Goal: Task Accomplishment & Management: Manage account settings

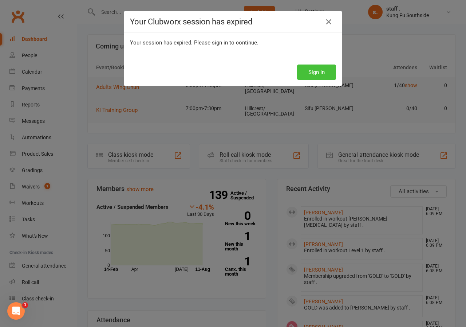
click at [311, 74] on button "Sign In" at bounding box center [316, 71] width 39 height 15
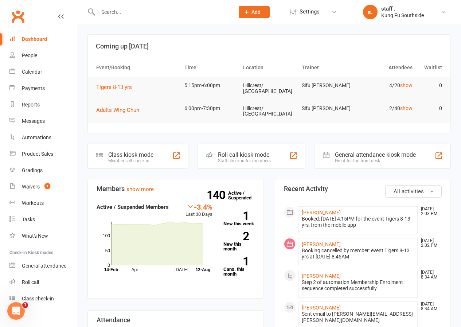
click at [111, 12] on input "text" at bounding box center [163, 12] width 134 height 10
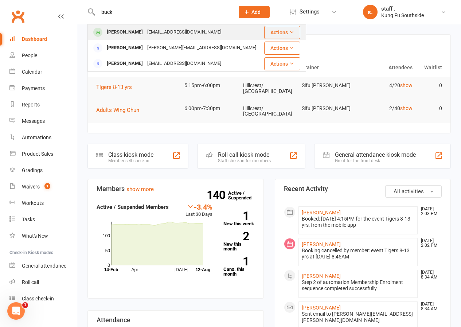
type input "buck"
click at [123, 32] on div "Kyah Buckley" at bounding box center [125, 32] width 40 height 11
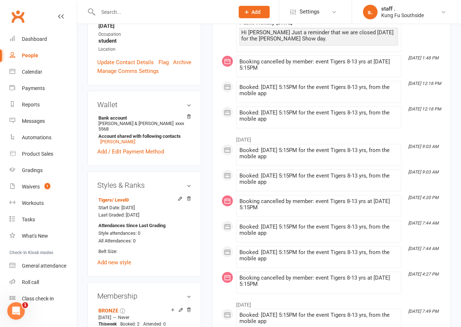
scroll to position [255, 0]
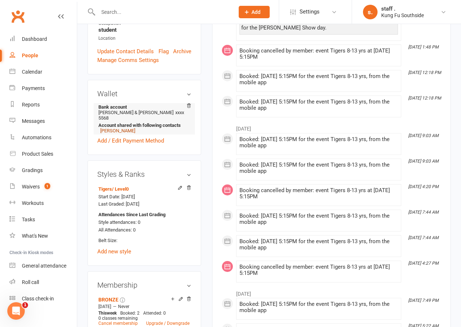
click at [119, 128] on link "Paul Buckley" at bounding box center [117, 130] width 35 height 5
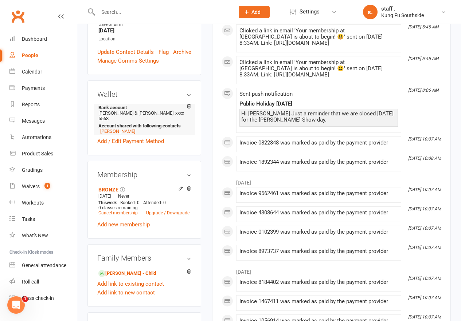
scroll to position [255, 0]
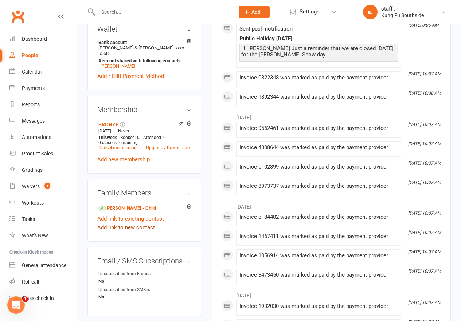
click at [124, 223] on link "Add link to new contact" at bounding box center [126, 227] width 58 height 9
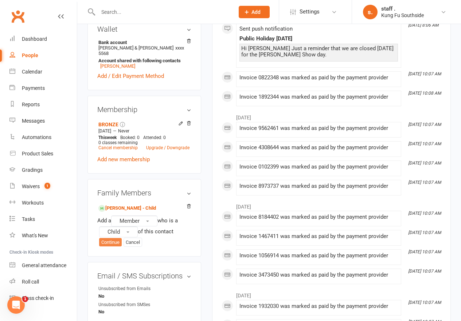
click at [109, 238] on button "Continue" at bounding box center [110, 242] width 23 height 9
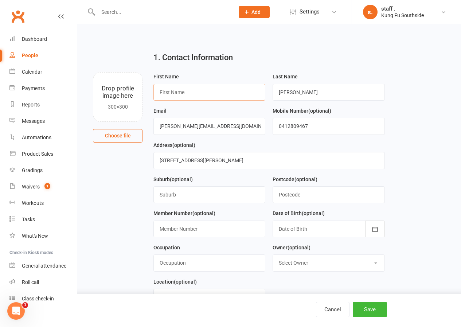
click at [206, 92] on input "text" at bounding box center [209, 92] width 112 height 17
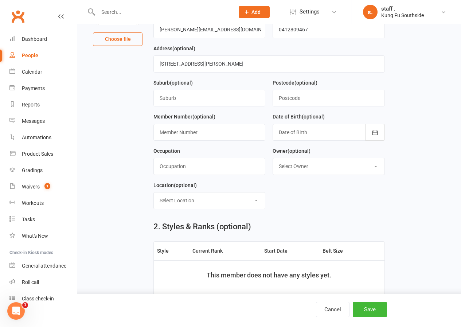
scroll to position [109, 0]
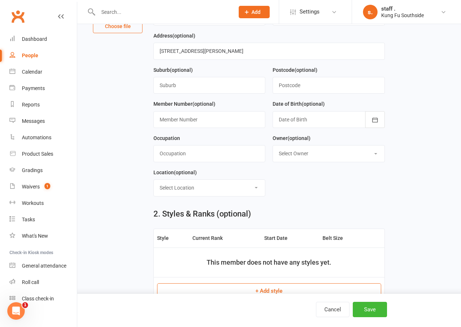
type input "Isabelle"
click at [194, 162] on input "text" at bounding box center [209, 153] width 112 height 17
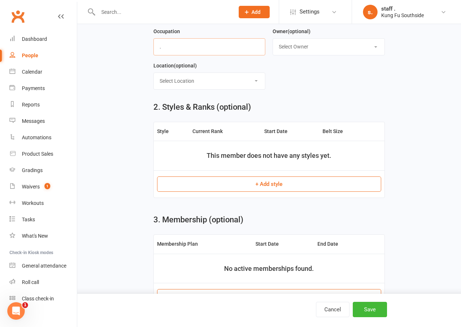
scroll to position [219, 0]
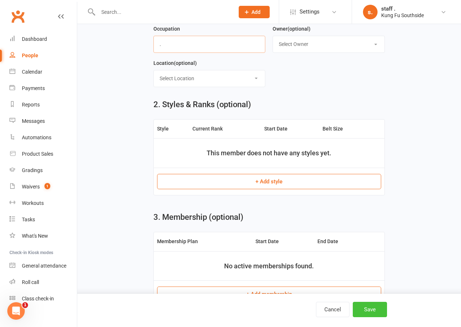
type input "."
click at [370, 314] on button "Save" at bounding box center [370, 309] width 34 height 15
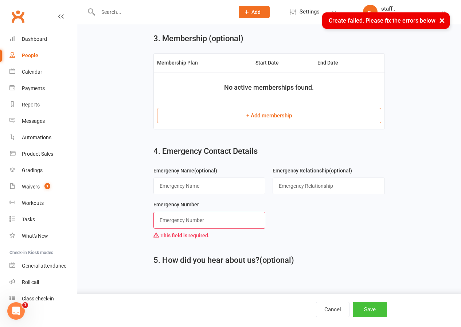
scroll to position [400, 0]
click at [183, 221] on input "string" at bounding box center [209, 220] width 112 height 17
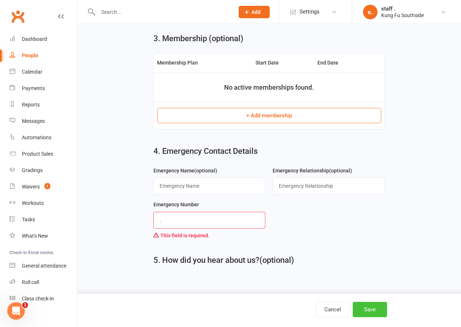
type input "."
click at [358, 304] on button "Save" at bounding box center [370, 309] width 34 height 15
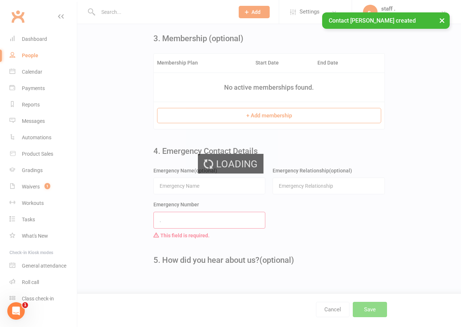
scroll to position [0, 0]
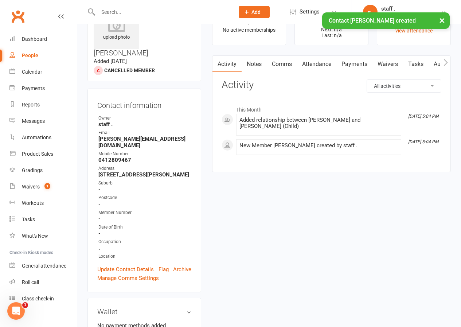
scroll to position [182, 0]
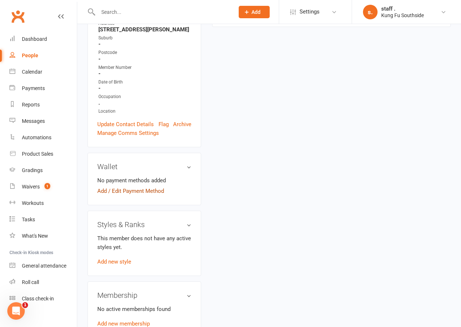
click at [131, 187] on link "Add / Edit Payment Method" at bounding box center [130, 191] width 67 height 9
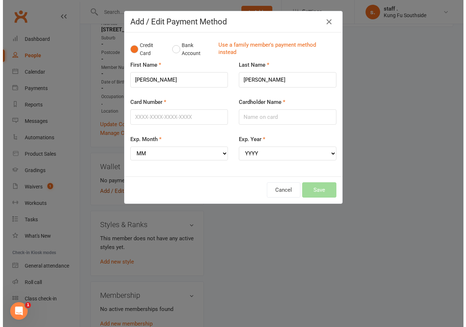
scroll to position [176, 0]
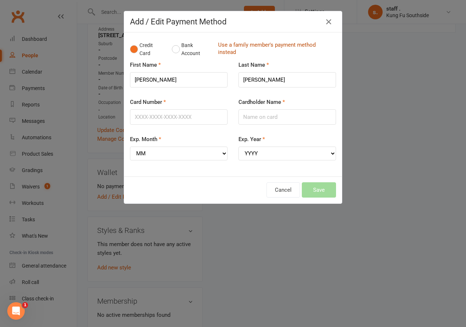
click at [222, 47] on link "Use a family member's payment method instead" at bounding box center [275, 49] width 114 height 16
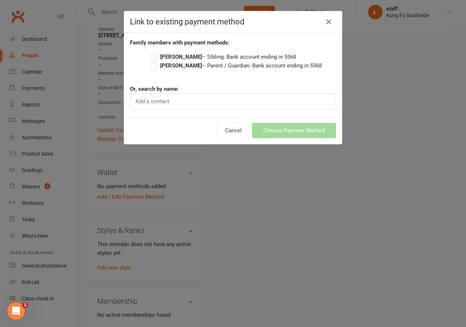
click at [186, 64] on strong "Paul Buckley" at bounding box center [181, 65] width 42 height 7
click at [155, 61] on input "Paul Buckley – Parent / Guardian: Bank account ending in 5568" at bounding box center [152, 61] width 5 height 0
drag, startPoint x: 282, startPoint y: 128, endPoint x: 259, endPoint y: 132, distance: 24.0
click at [282, 128] on button "Choose Payment Method" at bounding box center [294, 130] width 84 height 15
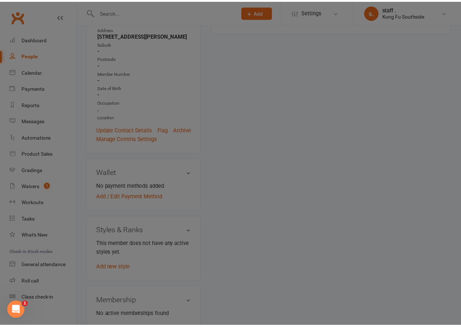
scroll to position [182, 0]
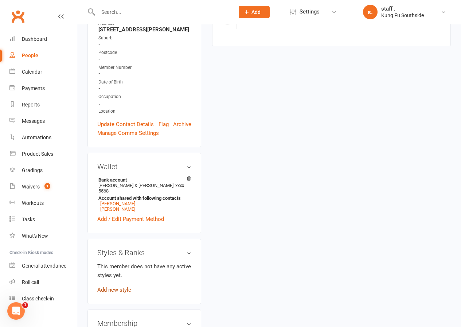
click at [118, 286] on link "Add new style" at bounding box center [114, 289] width 34 height 7
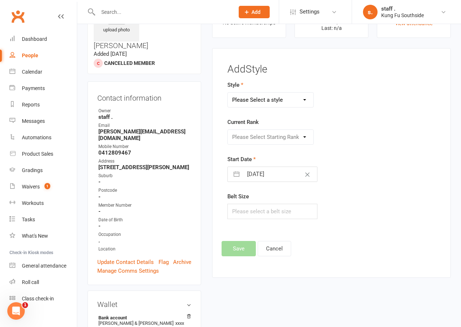
scroll to position [56, 0]
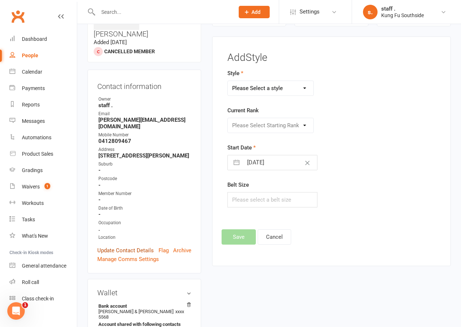
click at [138, 246] on link "Update Contact Details" at bounding box center [125, 250] width 56 height 9
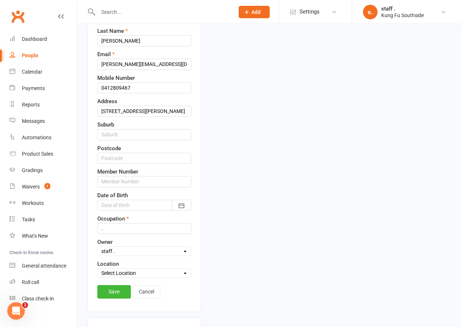
scroll to position [144, 0]
click at [114, 199] on div at bounding box center [144, 204] width 94 height 11
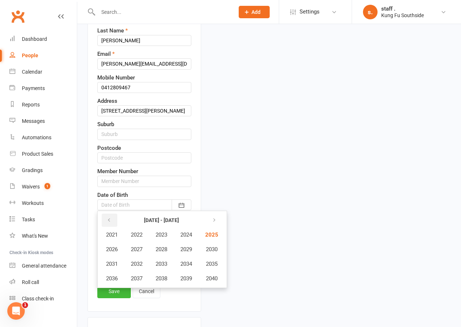
click at [109, 217] on icon "button" at bounding box center [108, 220] width 5 height 6
click at [137, 260] on span "2012" at bounding box center [137, 263] width 12 height 7
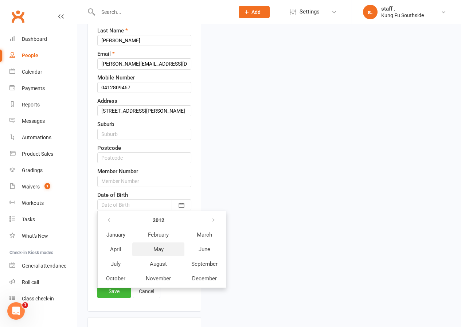
click at [161, 246] on span "May" at bounding box center [158, 249] width 10 height 7
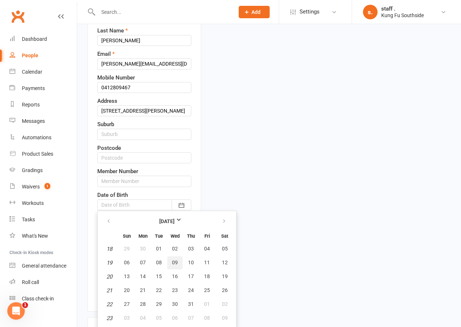
click at [177, 259] on span "09" at bounding box center [175, 262] width 6 height 6
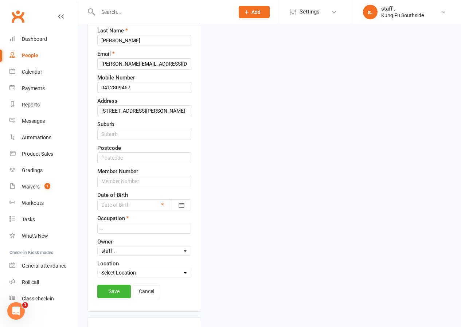
type input "09 May 2012"
click at [118, 285] on link "Save" at bounding box center [114, 291] width 34 height 13
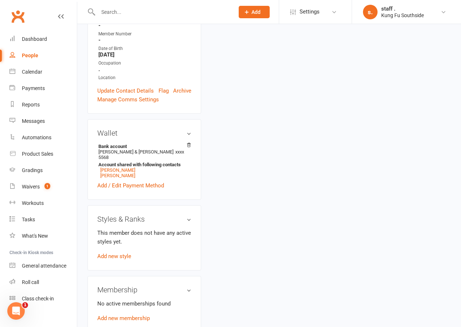
scroll to position [225, 0]
click at [121, 252] on link "Add new style" at bounding box center [114, 255] width 34 height 7
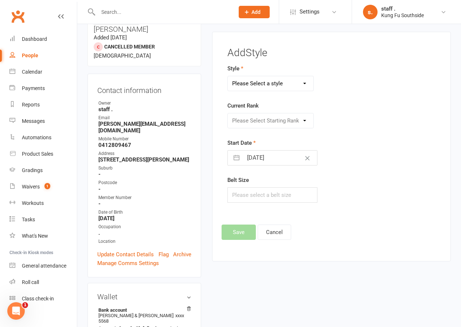
scroll to position [56, 0]
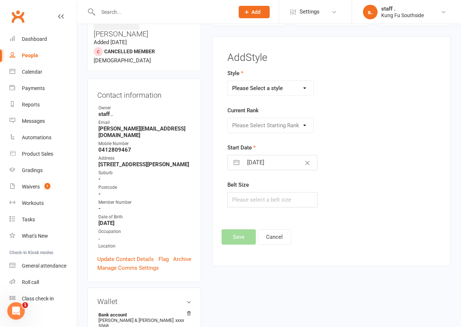
click at [240, 90] on select "Please Select a style Adults Wing Chun Dragons Fitness Training Grasshoppers Ir…" at bounding box center [271, 88] width 86 height 15
select select "732"
click at [228, 81] on select "Please Select a style Adults Wing Chun Dragons Fitness Training Grasshoppers Ir…" at bounding box center [271, 88] width 86 height 15
click at [242, 236] on button "Save" at bounding box center [238, 236] width 34 height 15
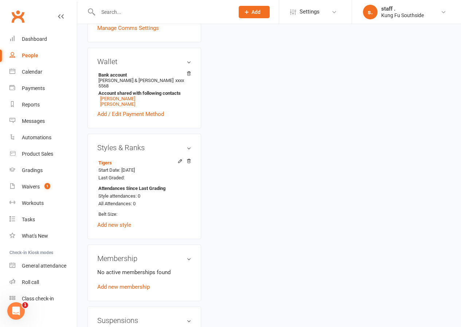
scroll to position [238, 0]
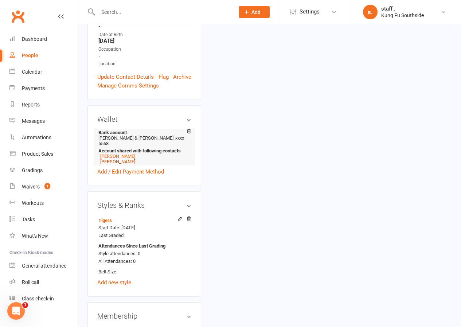
click at [107, 159] on link "Kyah Buckley" at bounding box center [117, 161] width 35 height 5
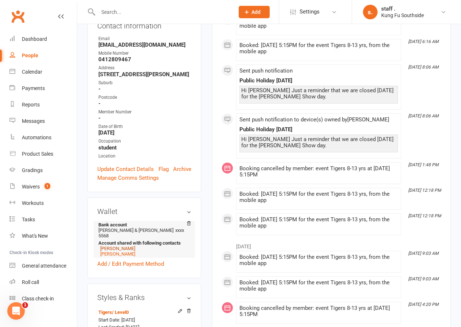
scroll to position [182, 0]
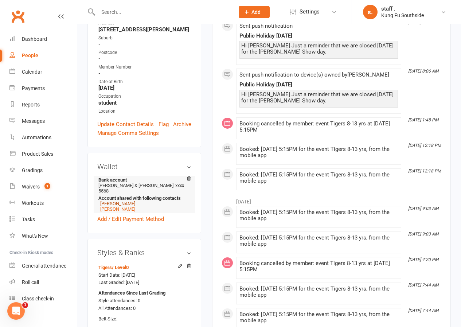
click at [114, 201] on link "Paul Buckley" at bounding box center [117, 203] width 35 height 5
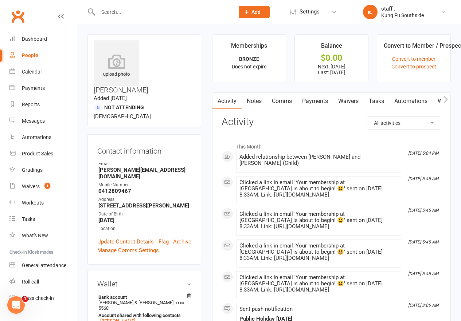
click at [315, 99] on link "Payments" at bounding box center [315, 101] width 36 height 17
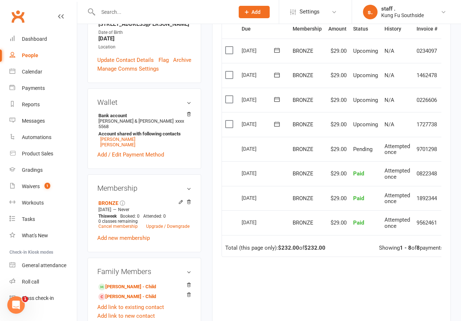
scroll to position [182, 0]
click at [164, 224] on link "Upgrade / Downgrade" at bounding box center [167, 226] width 43 height 5
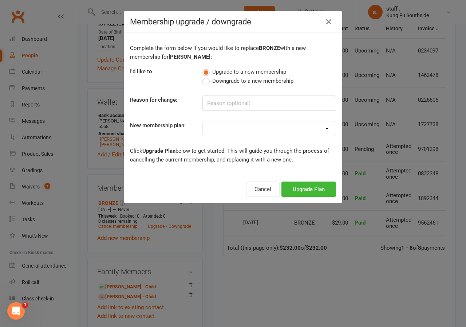
click at [216, 124] on select "GOLD GOLD - 2 Family members GOLD - 3 Family members SILVER SILVER - 2 Family m…" at bounding box center [269, 128] width 133 height 15
select select "7"
click at [203, 121] on select "GOLD GOLD - 2 Family members GOLD - 3 Family members SILVER SILVER - 2 Family m…" at bounding box center [269, 128] width 133 height 15
click at [283, 187] on button "Upgrade Plan" at bounding box center [309, 188] width 55 height 15
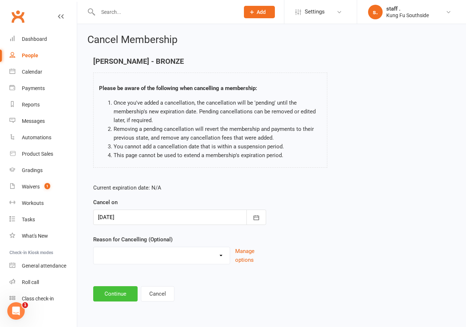
click at [116, 293] on button "Continue" at bounding box center [115, 293] width 44 height 15
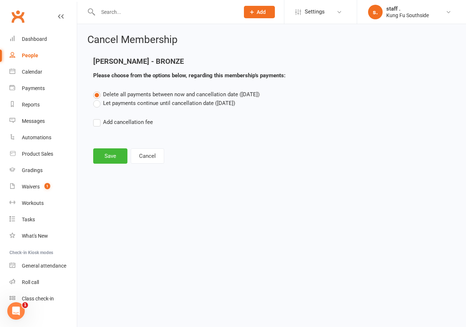
click at [110, 103] on label "Let payments continue until cancellation date (Aug 12, 2025)" at bounding box center [164, 103] width 142 height 9
click at [98, 99] on input "Let payments continue until cancellation date (Aug 12, 2025)" at bounding box center [95, 99] width 5 height 0
click at [107, 150] on button "Save" at bounding box center [110, 155] width 34 height 15
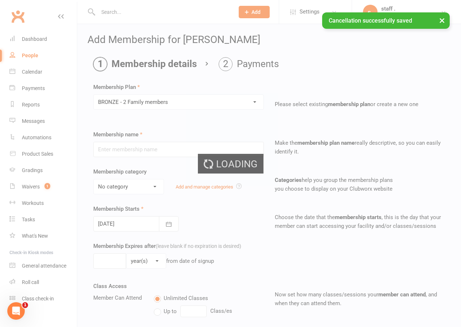
type input "BRONZE - 2 Family members"
select select "1"
type input "0"
type input "2"
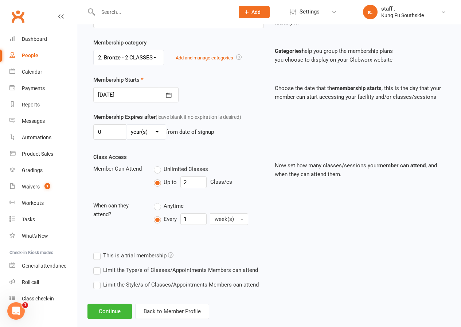
scroll to position [142, 0]
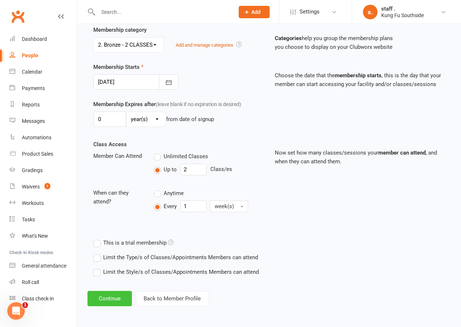
click at [113, 301] on button "Continue" at bounding box center [109, 298] width 44 height 15
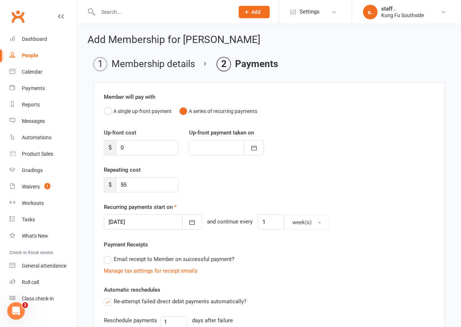
click at [118, 220] on div at bounding box center [153, 221] width 98 height 15
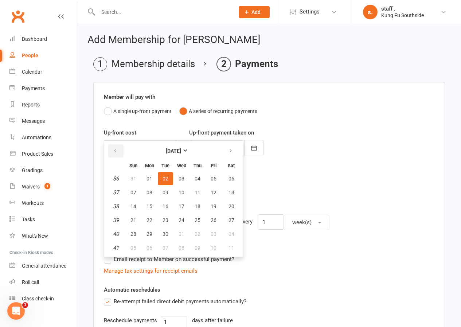
click at [112, 153] on button "button" at bounding box center [116, 150] width 16 height 13
click at [197, 206] on span "14" at bounding box center [198, 206] width 6 height 6
type input "14 Aug 2025"
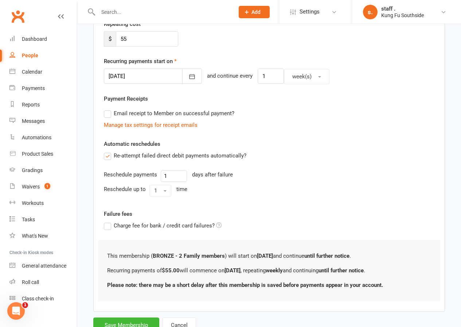
scroll to position [174, 0]
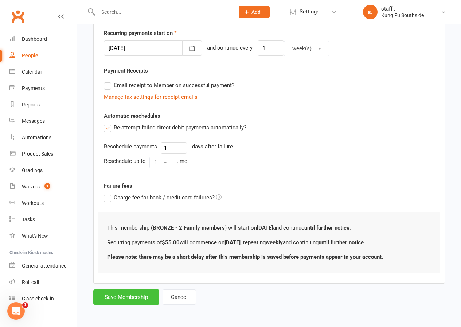
click at [127, 297] on button "Save Membership" at bounding box center [126, 296] width 66 height 15
